Goal: Navigation & Orientation: Find specific page/section

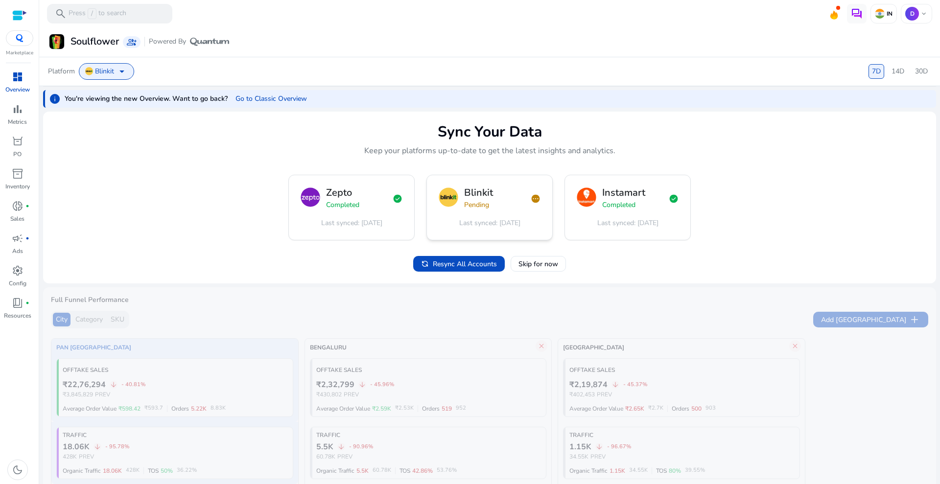
click at [534, 199] on span "pending" at bounding box center [536, 199] width 10 height 10
click at [259, 108] on span at bounding box center [271, 99] width 79 height 24
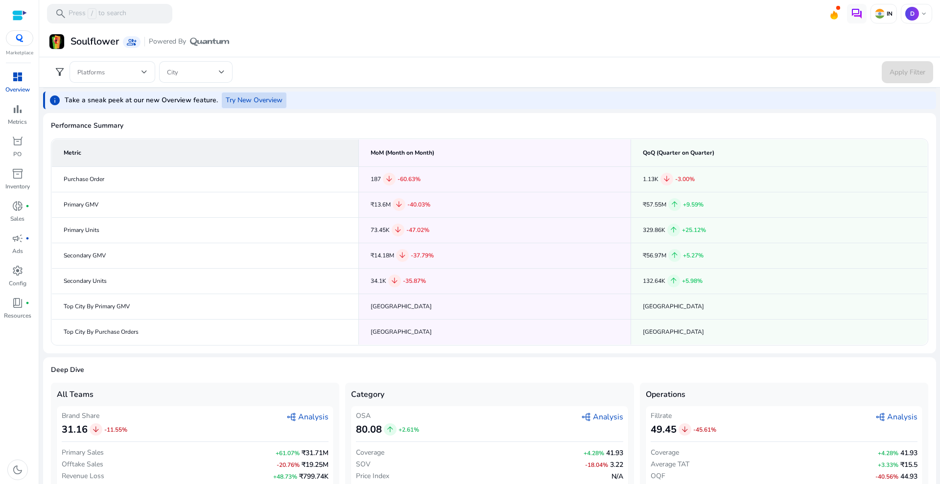
click at [249, 101] on span "Try New Overview" at bounding box center [254, 100] width 57 height 10
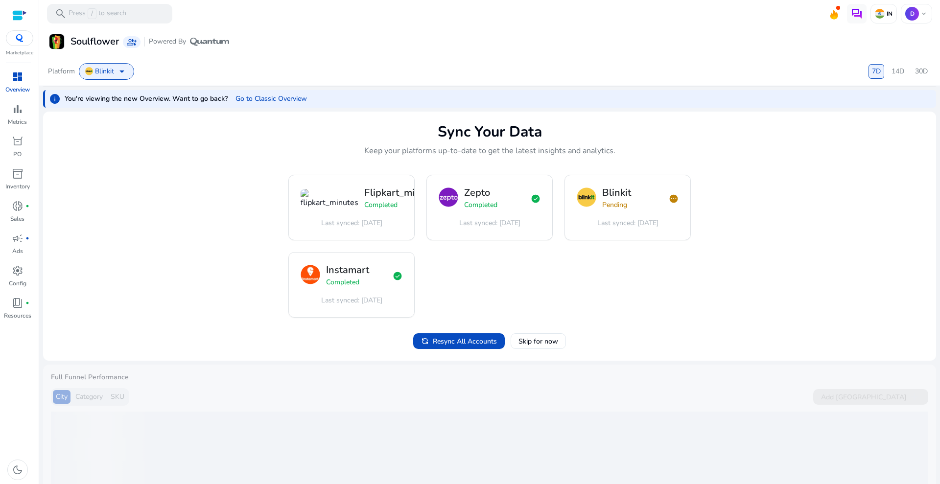
click at [233, 208] on mat-card "Sync Your Data Keep your platforms up-to-date to get the latest insights and an…" at bounding box center [489, 237] width 893 height 250
click at [6, 80] on div "dashboard" at bounding box center [17, 77] width 27 height 16
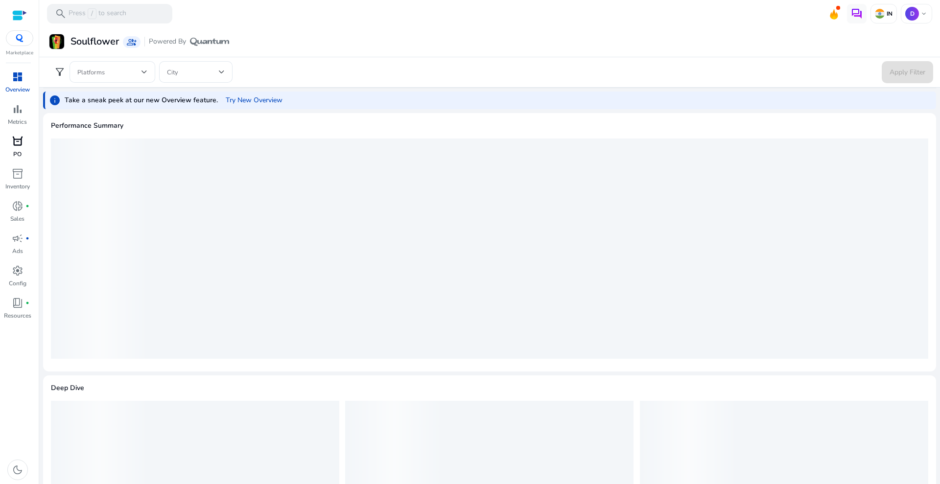
click at [21, 137] on span "orders" at bounding box center [18, 142] width 12 height 12
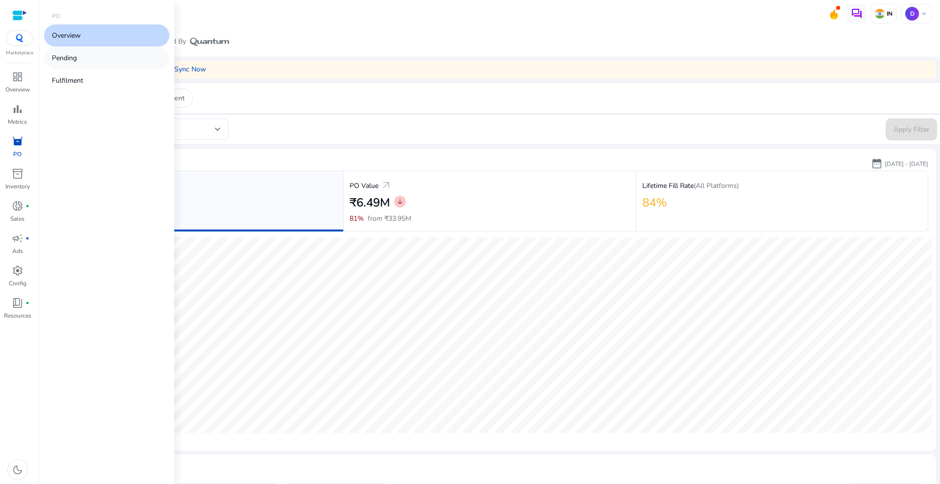
click at [95, 56] on link "Pending" at bounding box center [106, 58] width 125 height 22
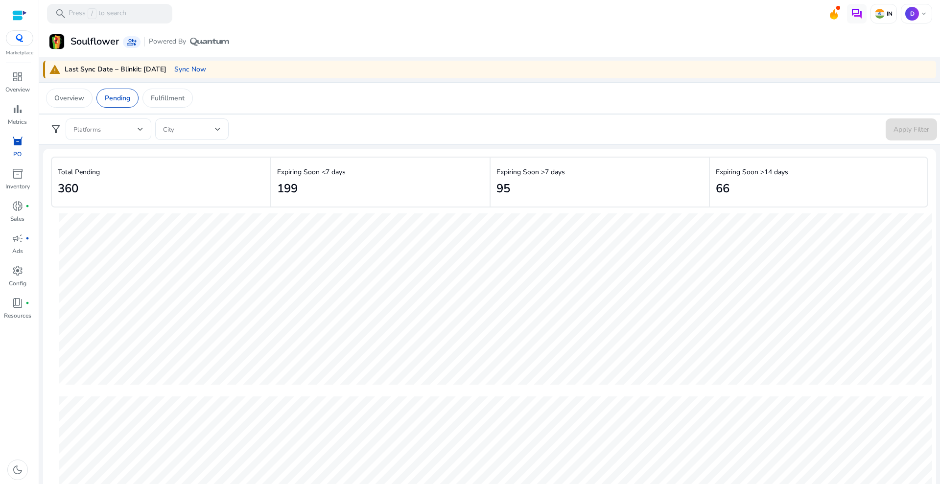
click at [124, 129] on span at bounding box center [105, 129] width 64 height 11
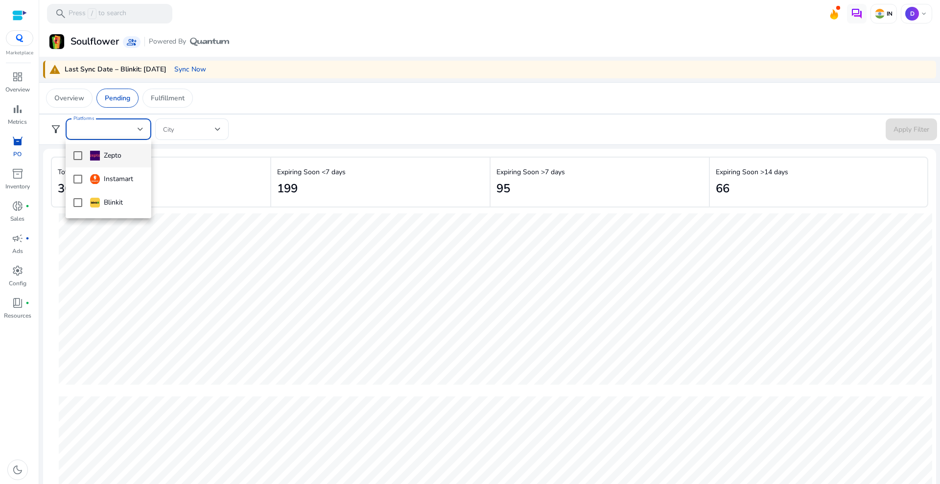
click at [138, 125] on div at bounding box center [470, 242] width 940 height 484
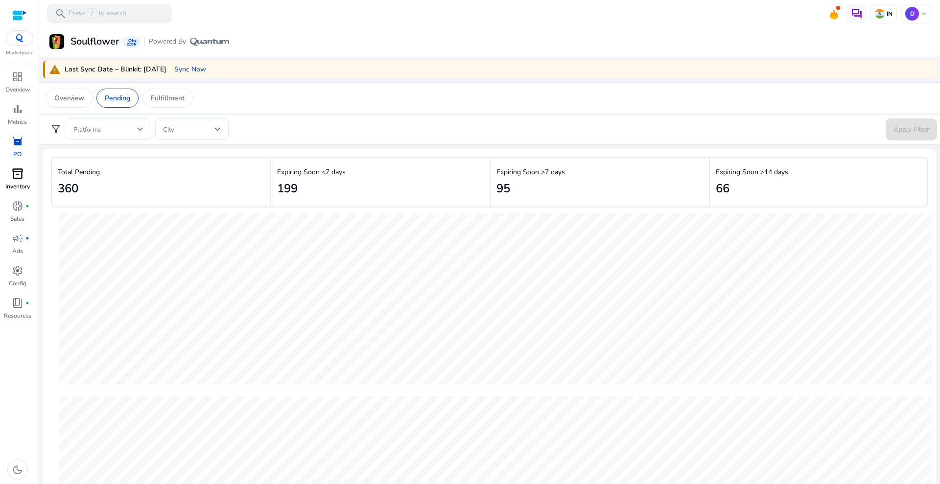
click at [19, 178] on span "inventory_2" at bounding box center [18, 174] width 12 height 12
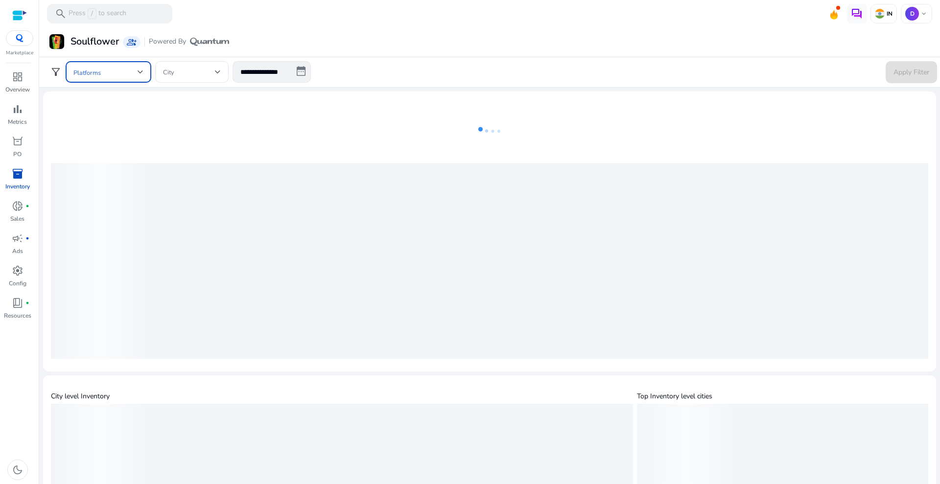
click at [119, 71] on span at bounding box center [105, 72] width 64 height 11
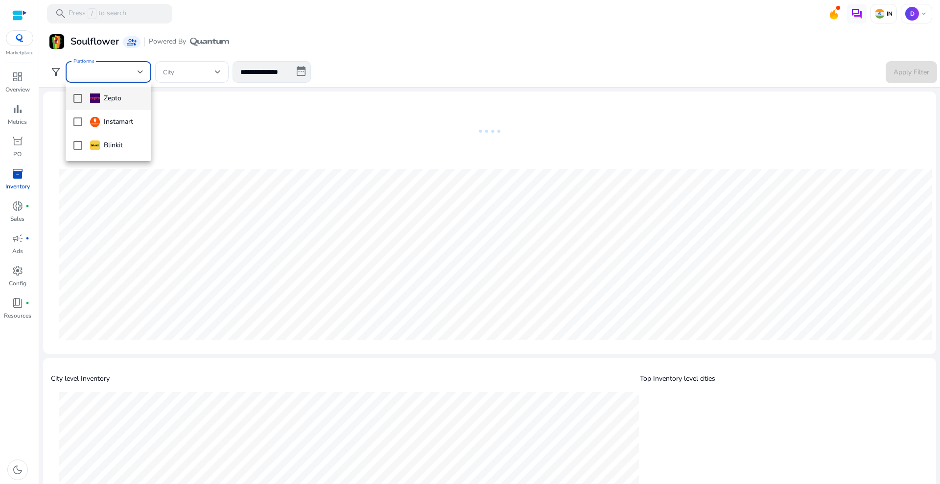
click at [119, 72] on div at bounding box center [470, 242] width 940 height 484
